Goal: Information Seeking & Learning: Learn about a topic

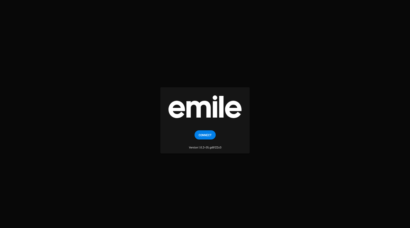
click at [207, 136] on span "Connect" at bounding box center [205, 135] width 13 height 9
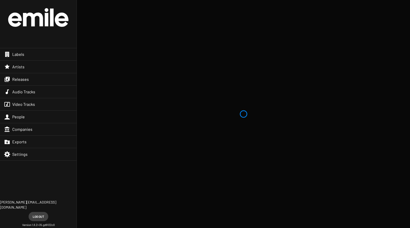
click at [34, 75] on div "Releases" at bounding box center [38, 79] width 77 height 12
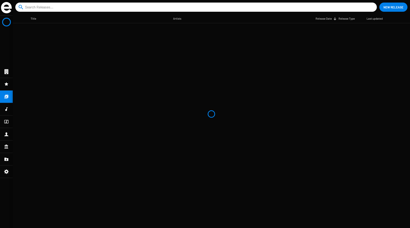
click at [125, 6] on input at bounding box center [197, 7] width 344 height 9
type input "R"
type input "[PERSON_NAME]"
click at [97, 26] on mat-cell "LA NICHE" at bounding box center [102, 29] width 143 height 12
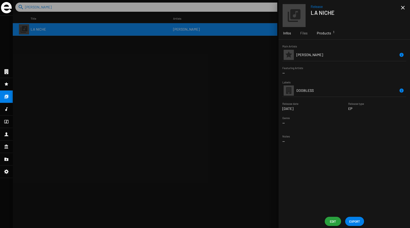
click at [329, 32] on span "Products 1" at bounding box center [324, 33] width 14 height 5
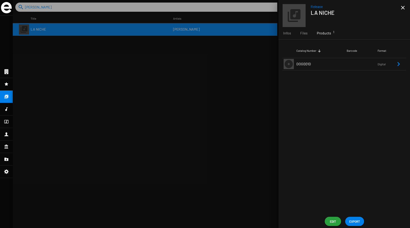
click at [306, 63] on span "DOG001D" at bounding box center [304, 64] width 15 height 4
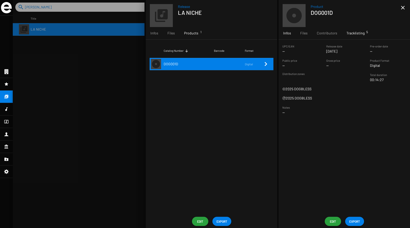
click at [357, 36] on span "Tracklisting 5" at bounding box center [356, 33] width 18 height 5
